Goal: Check status: Check status

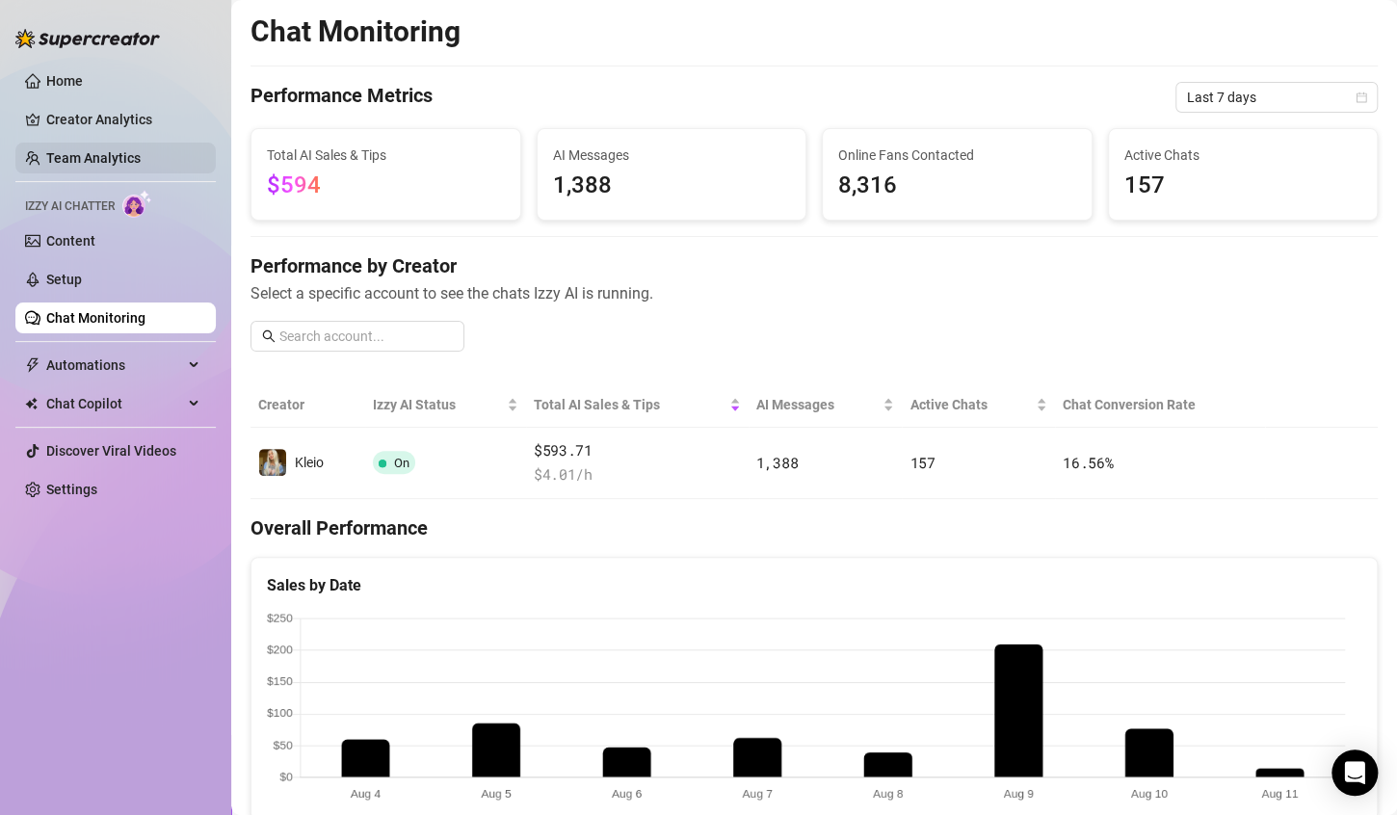
click at [95, 158] on link "Team Analytics" at bounding box center [93, 157] width 94 height 15
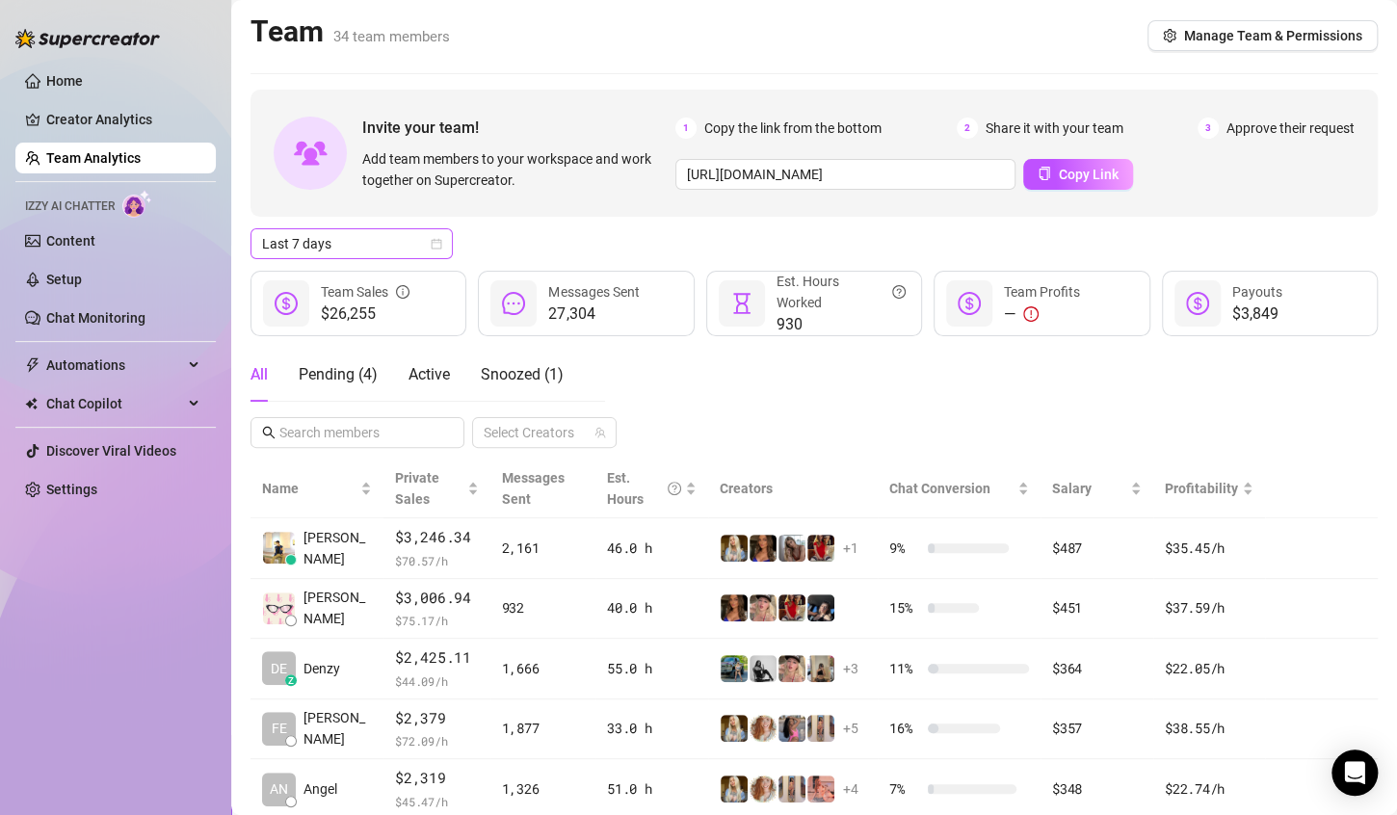
click at [438, 241] on icon "calendar" at bounding box center [437, 244] width 12 height 12
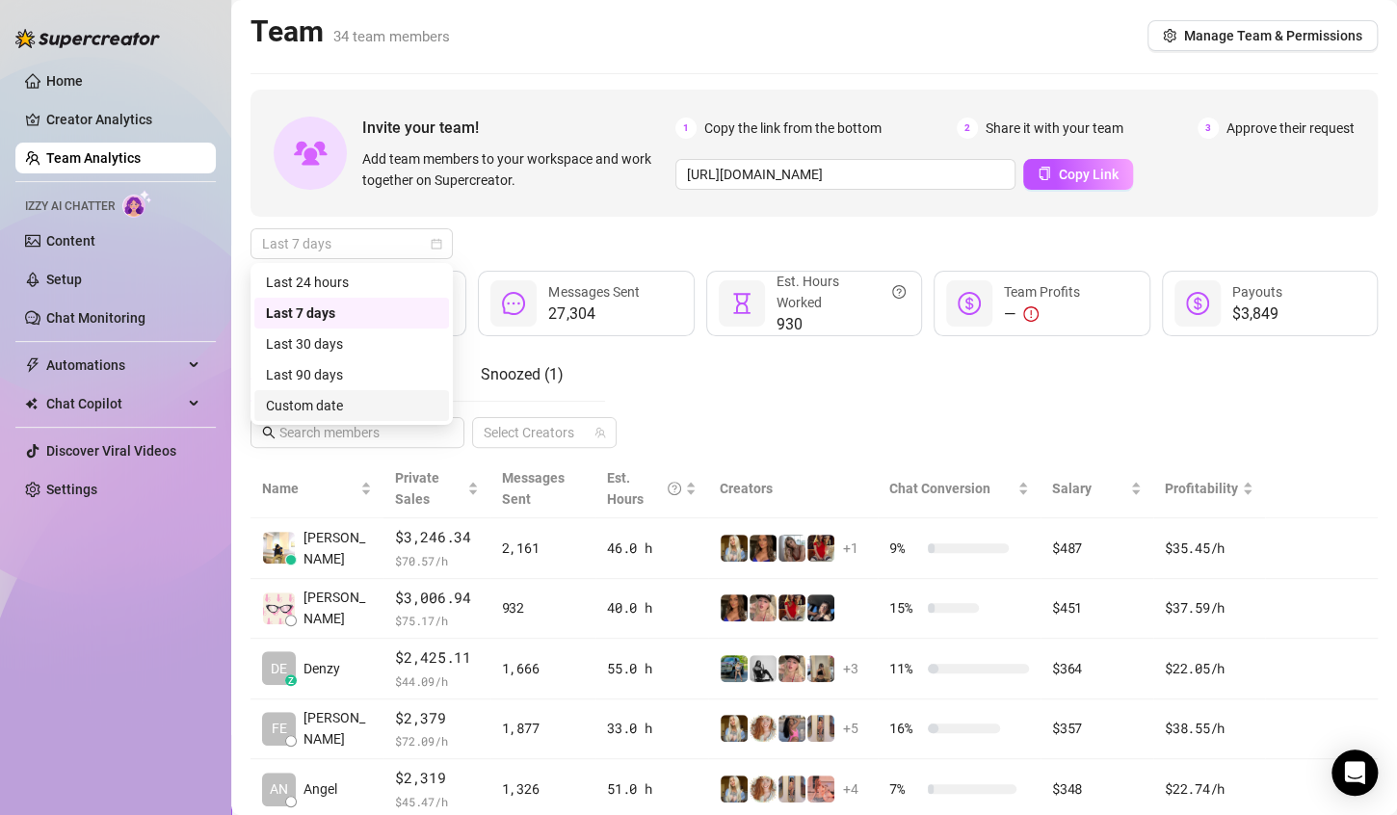
click at [341, 406] on div "Custom date" at bounding box center [352, 405] width 172 height 21
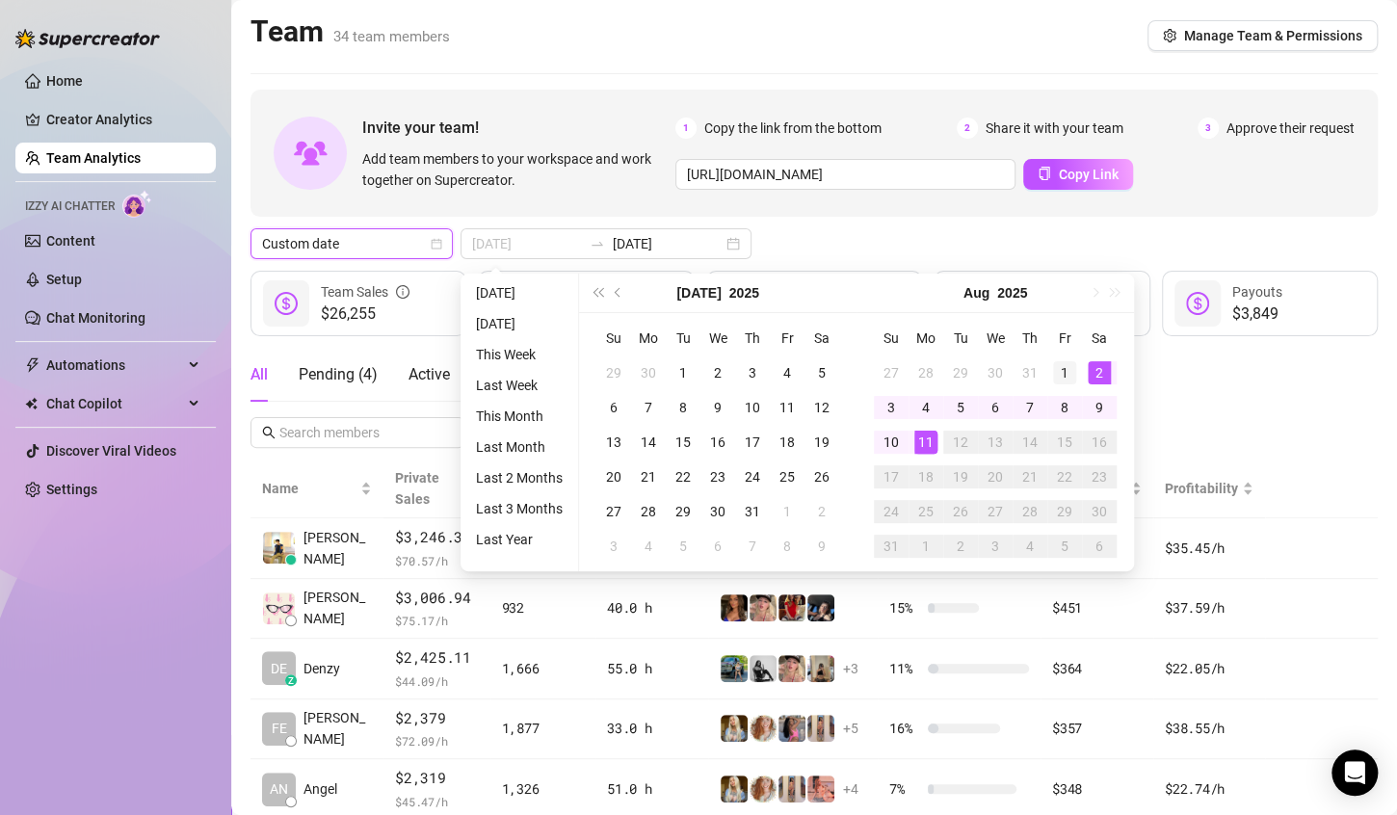
type input "[DATE]"
click at [1066, 364] on div "1" at bounding box center [1064, 372] width 23 height 23
type input "[DATE]"
click at [931, 445] on div "11" at bounding box center [925, 442] width 23 height 23
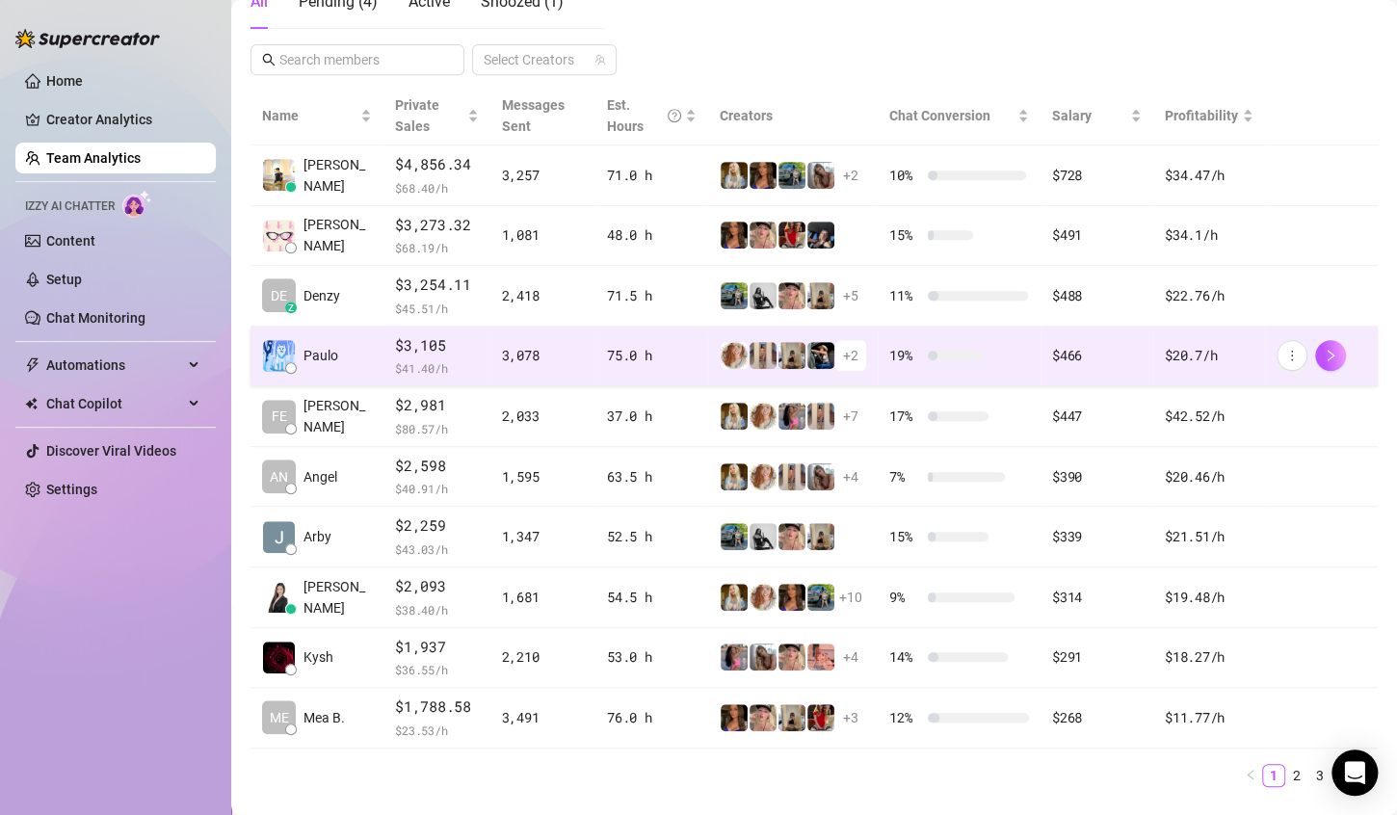
scroll to position [376, 0]
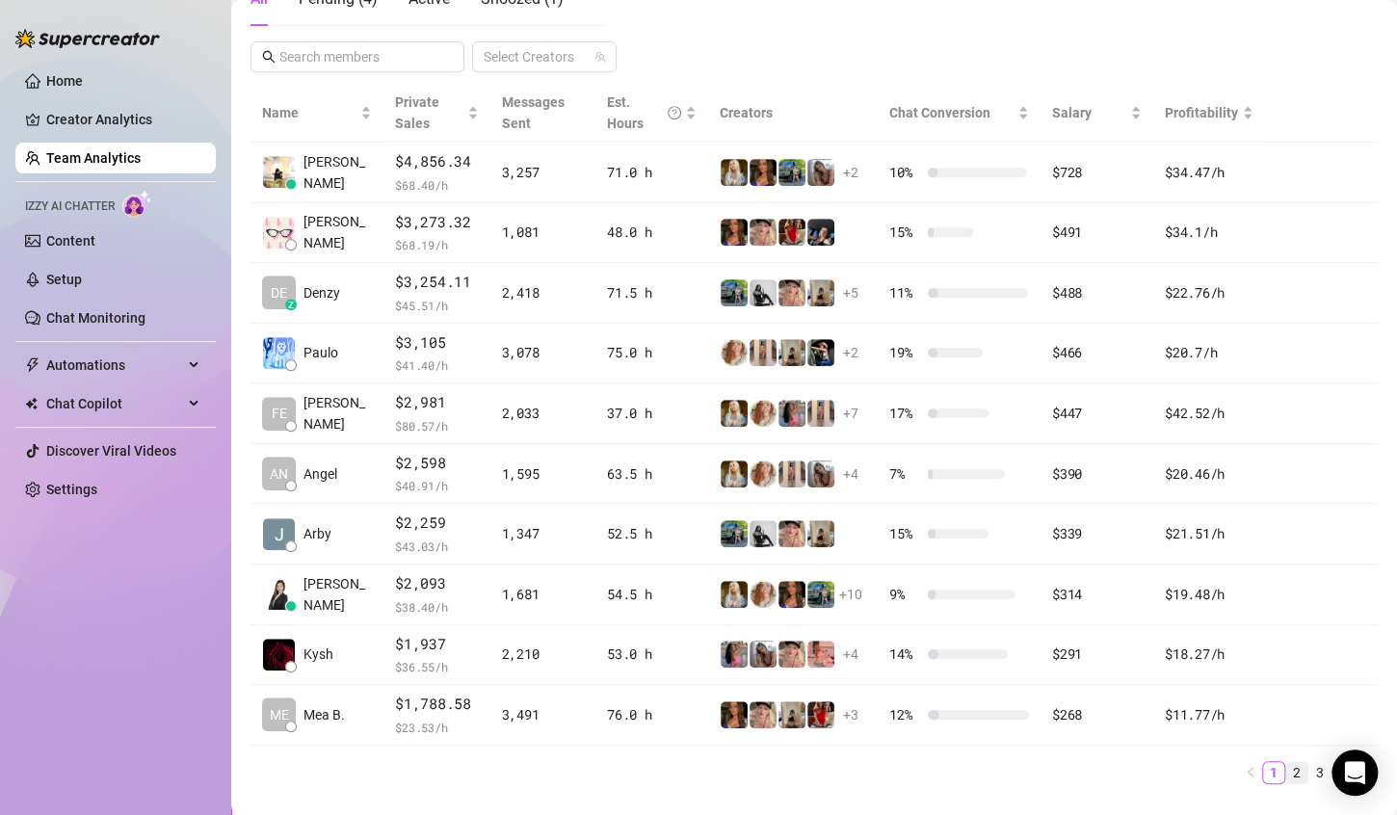
click at [1286, 769] on link "2" at bounding box center [1296, 772] width 21 height 21
